Goal: Subscribe to service/newsletter

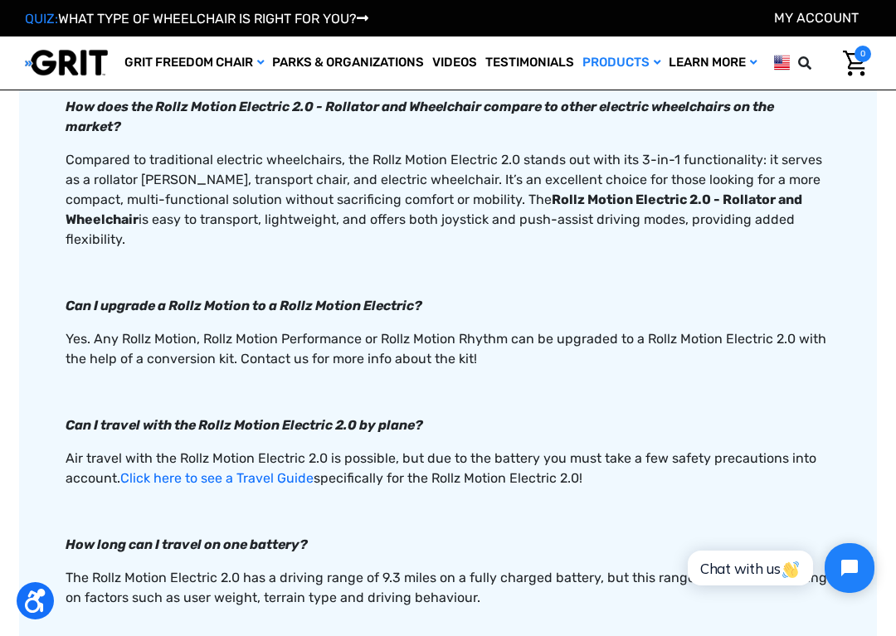
scroll to position [2396, 0]
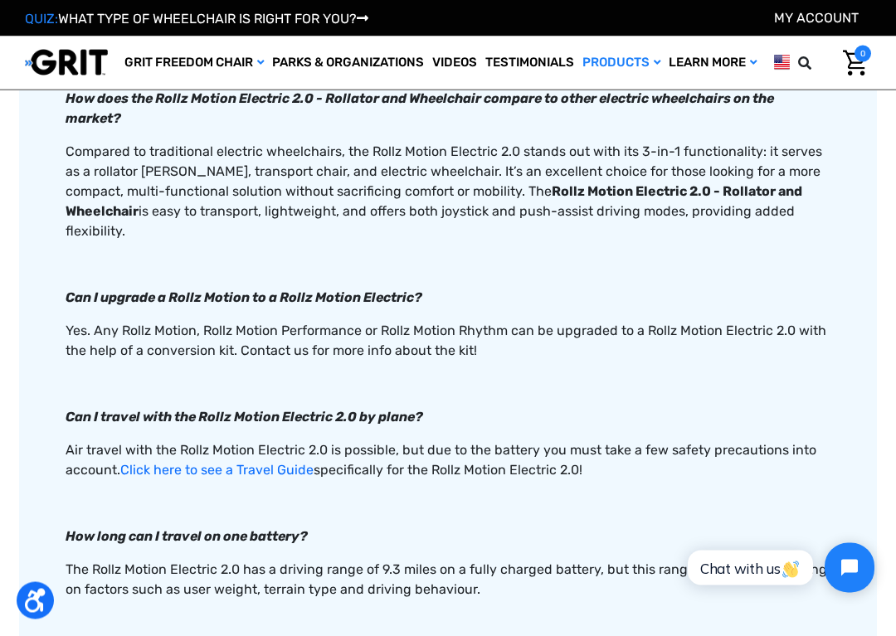
click at [629, 583] on p at bounding box center [448, 624] width 765 height 20
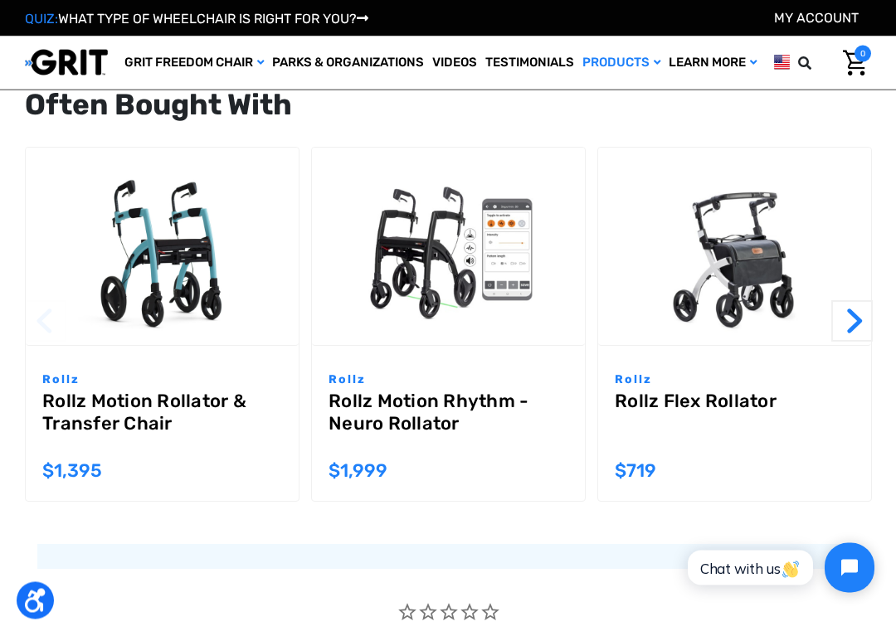
scroll to position [3305, 0]
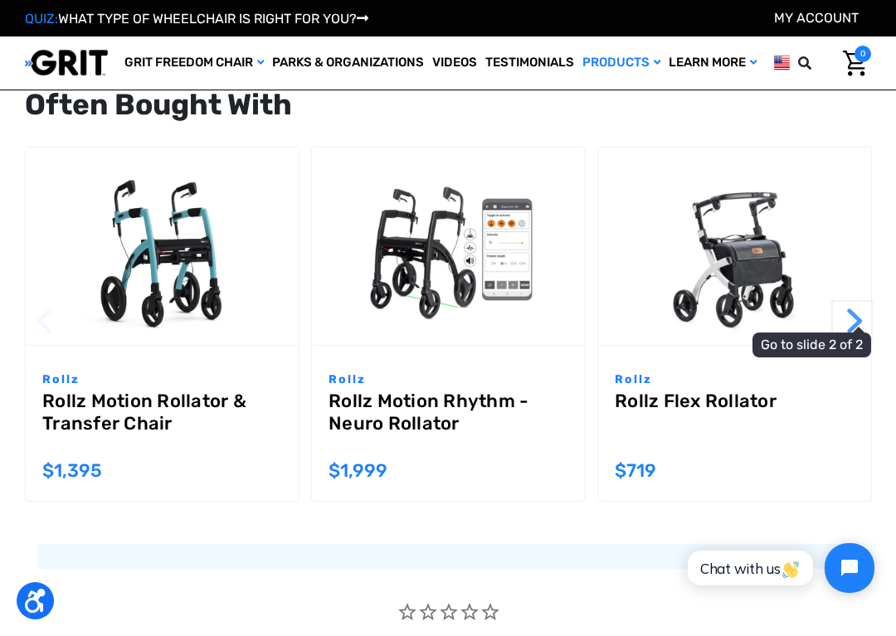
click at [847, 300] on button "Next" at bounding box center [851, 320] width 41 height 41
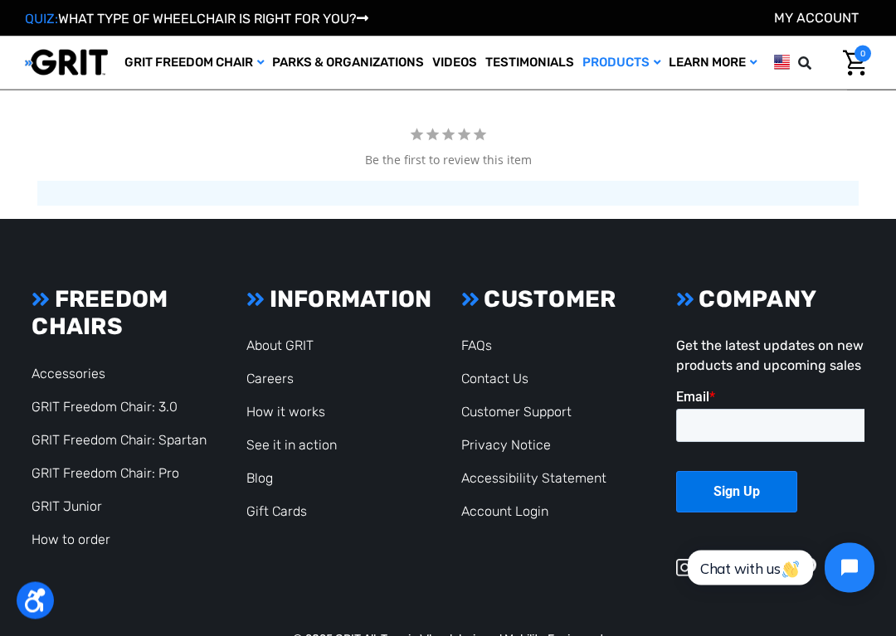
scroll to position [3966, 0]
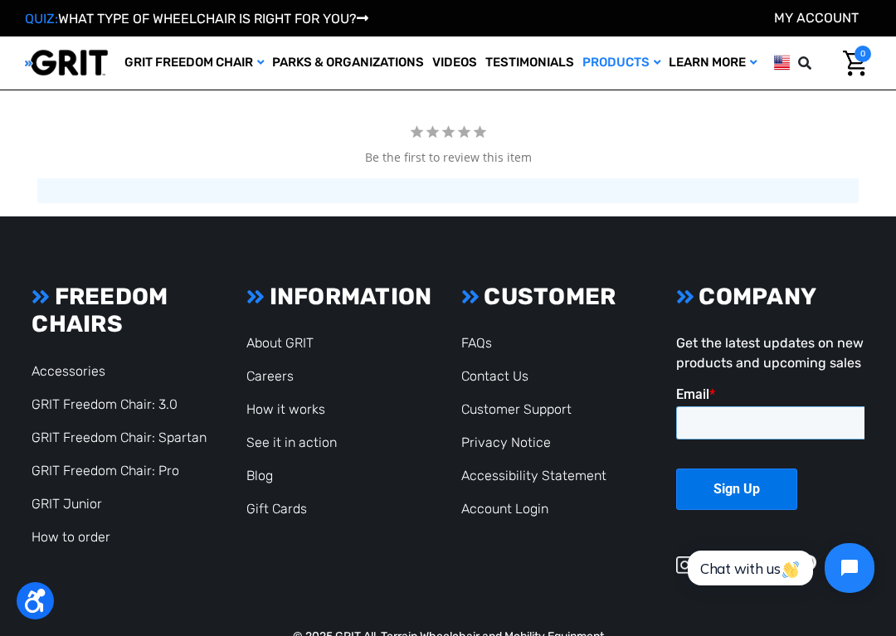
click at [715, 431] on input "Email *" at bounding box center [809, 423] width 266 height 33
type input "[EMAIL_ADDRESS][PERSON_NAME][DOMAIN_NAME]"
click at [742, 479] on input "Sign Up" at bounding box center [736, 489] width 121 height 41
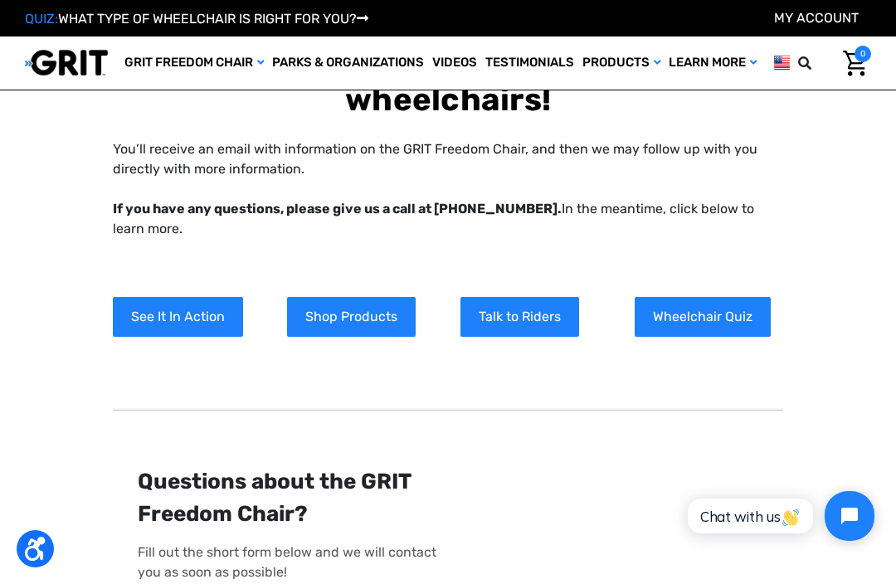
click at [344, 321] on link "Shop Products" at bounding box center [351, 317] width 129 height 40
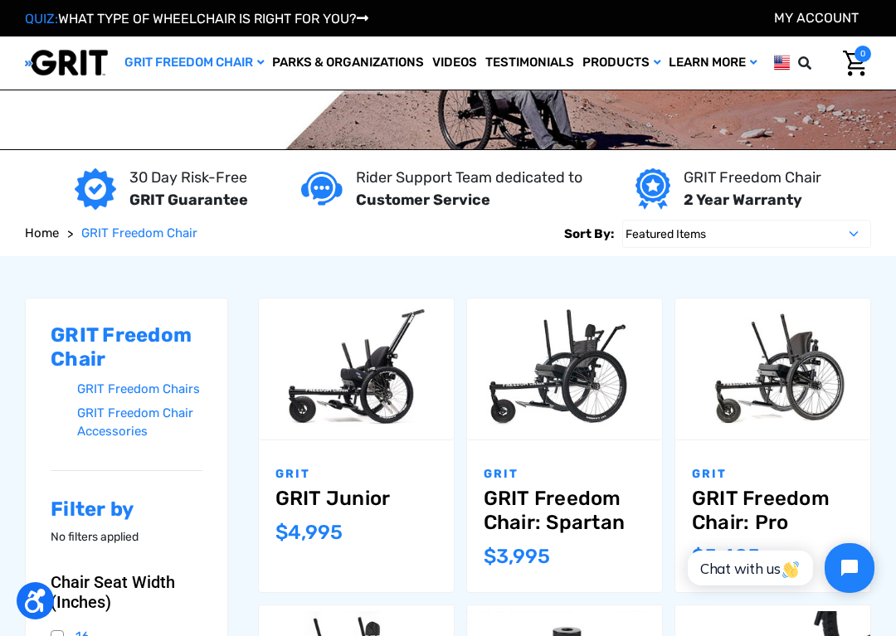
click at [423, 184] on p "Rider Support Team dedicated to" at bounding box center [469, 178] width 227 height 22
click at [419, 203] on strong "Customer Service" at bounding box center [423, 200] width 134 height 18
